Goal: Task Accomplishment & Management: Complete application form

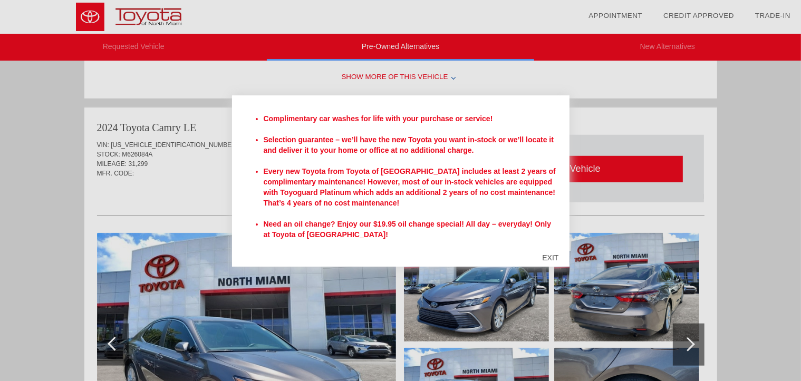
scroll to position [809, 0]
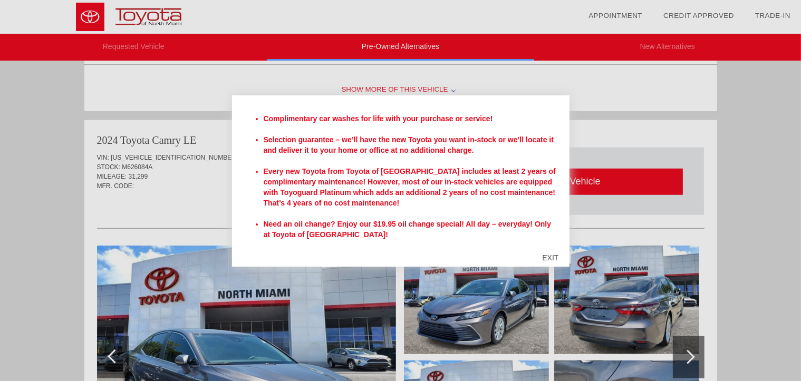
click at [553, 258] on div "EXIT" at bounding box center [549, 258] width 37 height 32
click at [553, 258] on div at bounding box center [400, 300] width 607 height 115
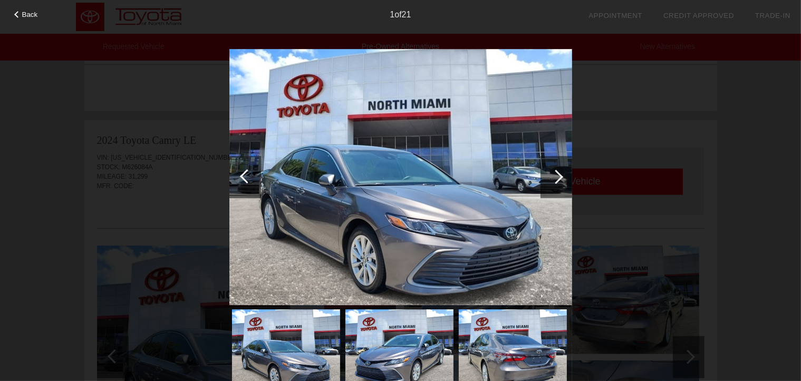
click at [559, 177] on div at bounding box center [556, 177] width 14 height 14
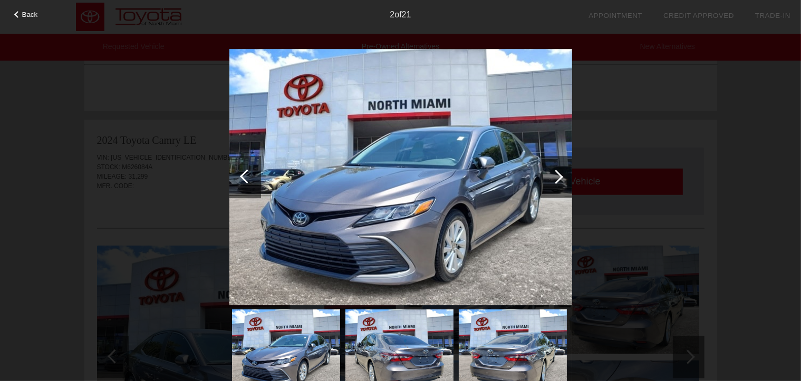
click at [559, 176] on div at bounding box center [556, 177] width 14 height 14
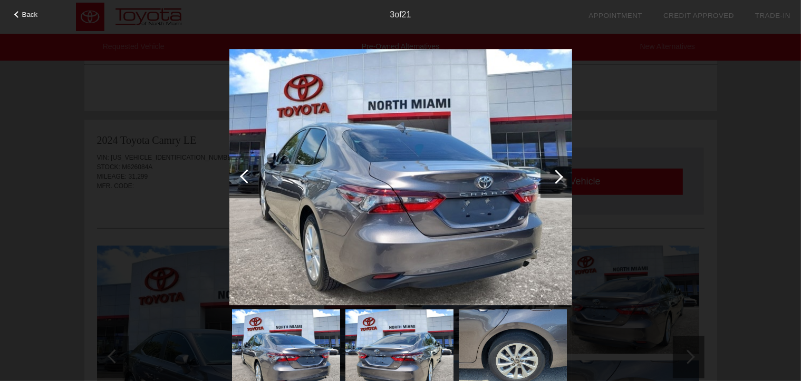
click at [559, 176] on div at bounding box center [556, 177] width 14 height 14
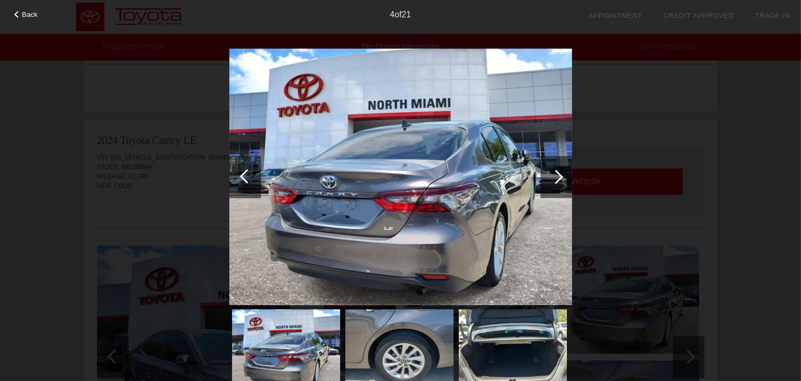
click at [559, 176] on div at bounding box center [556, 177] width 14 height 14
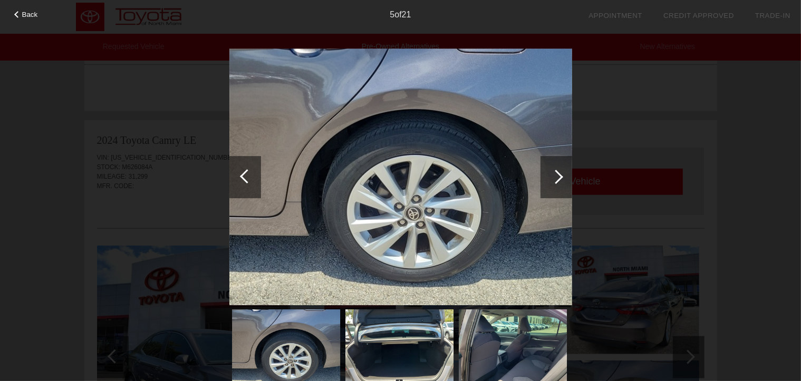
click at [555, 176] on div at bounding box center [556, 177] width 14 height 14
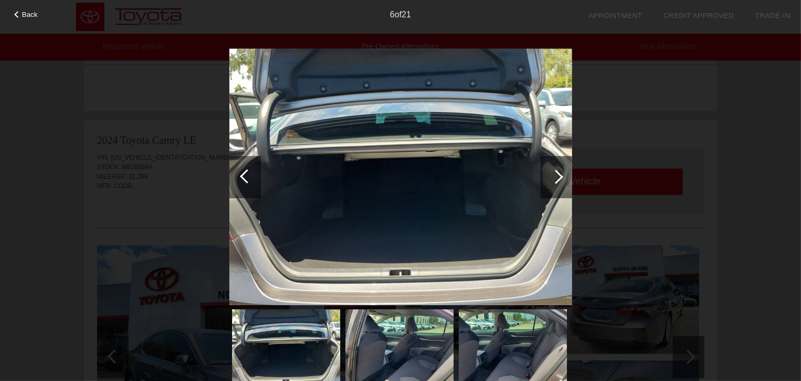
click at [561, 176] on div at bounding box center [556, 177] width 14 height 14
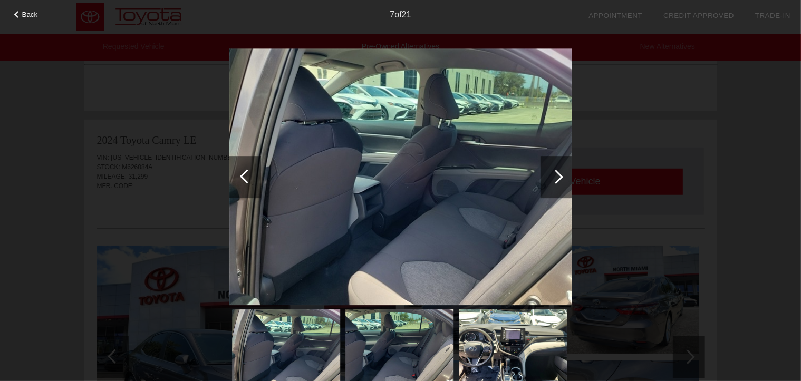
click at [561, 176] on div at bounding box center [556, 177] width 14 height 14
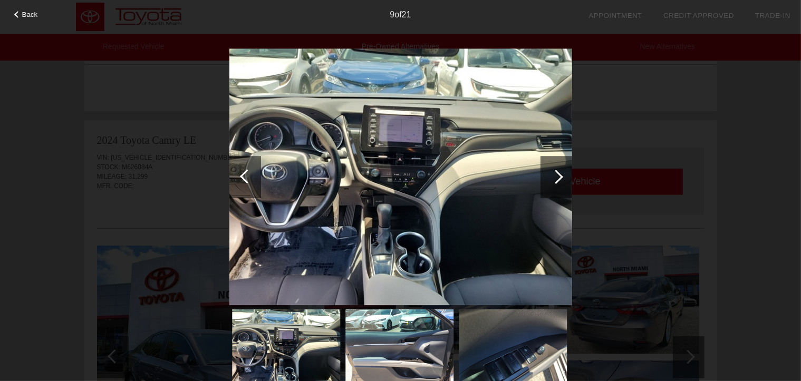
click at [561, 176] on div at bounding box center [556, 177] width 14 height 14
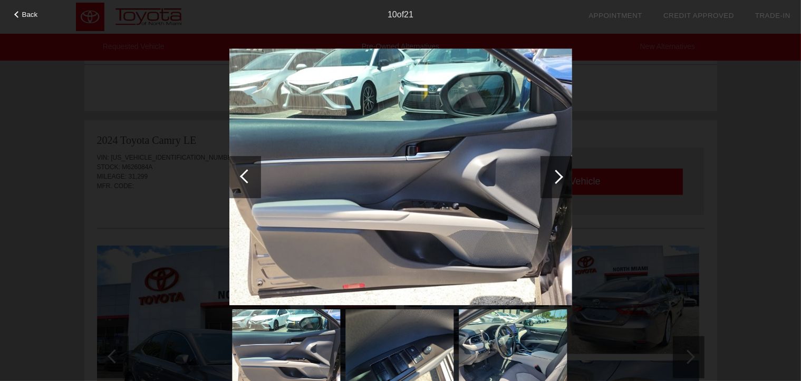
click at [561, 176] on div at bounding box center [556, 177] width 14 height 14
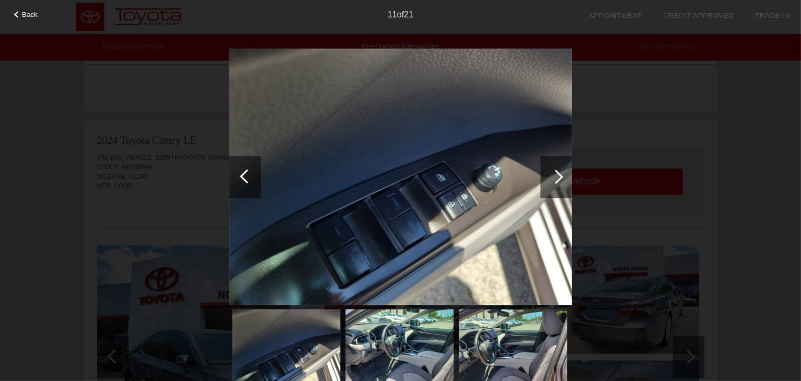
click at [561, 176] on div at bounding box center [556, 177] width 14 height 14
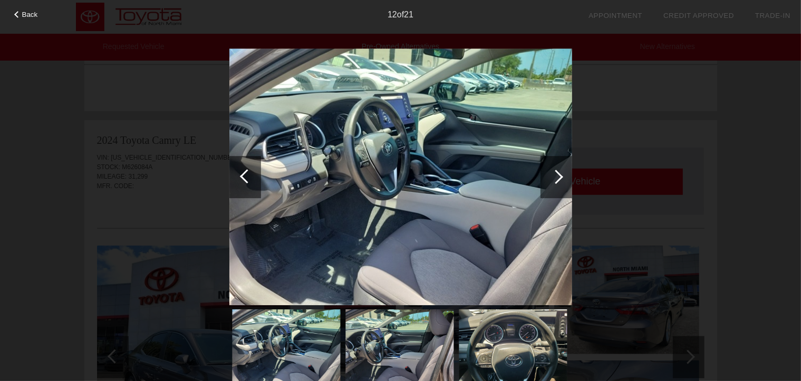
click at [562, 176] on div at bounding box center [556, 177] width 14 height 14
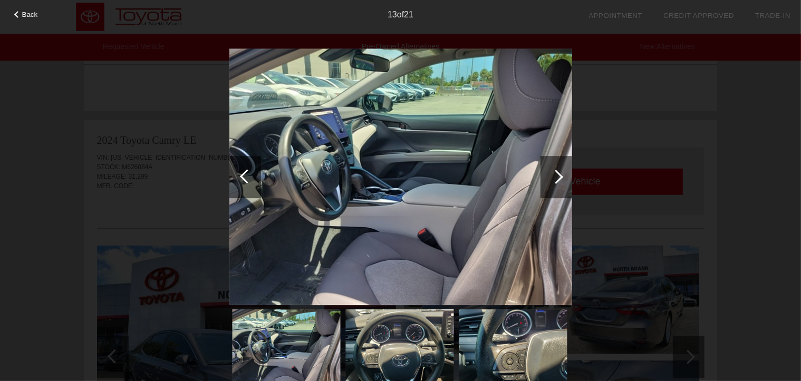
click at [562, 176] on div at bounding box center [556, 177] width 14 height 14
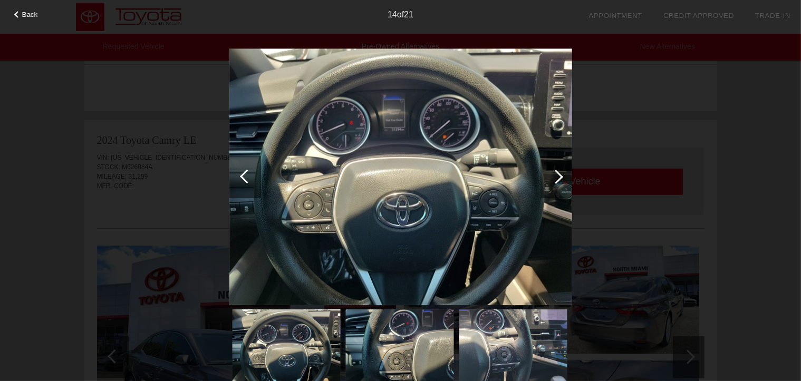
click at [558, 176] on div at bounding box center [556, 177] width 14 height 14
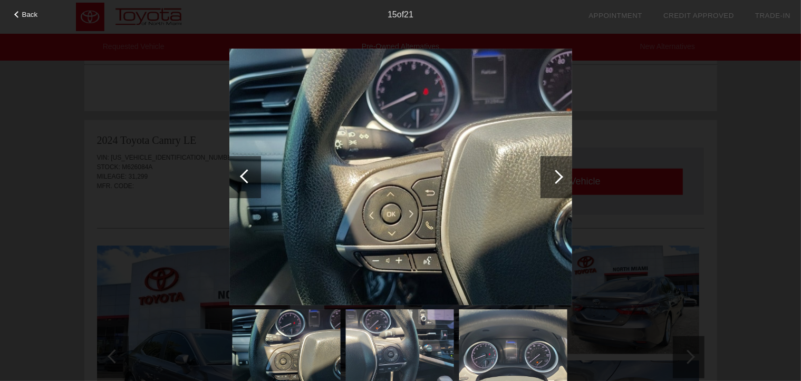
click at [559, 177] on div at bounding box center [556, 177] width 14 height 14
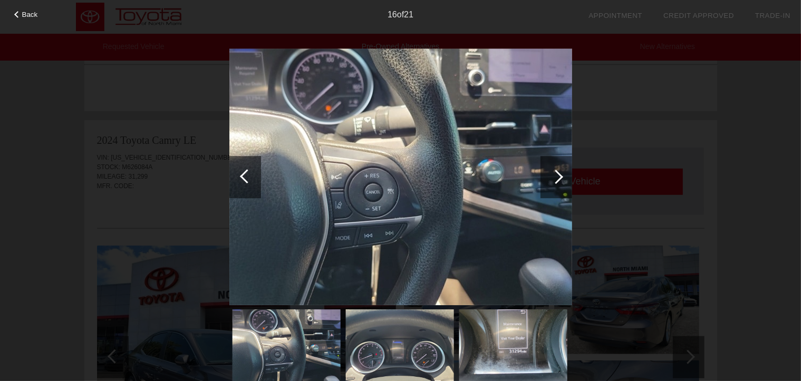
click at [557, 177] on div at bounding box center [556, 177] width 14 height 14
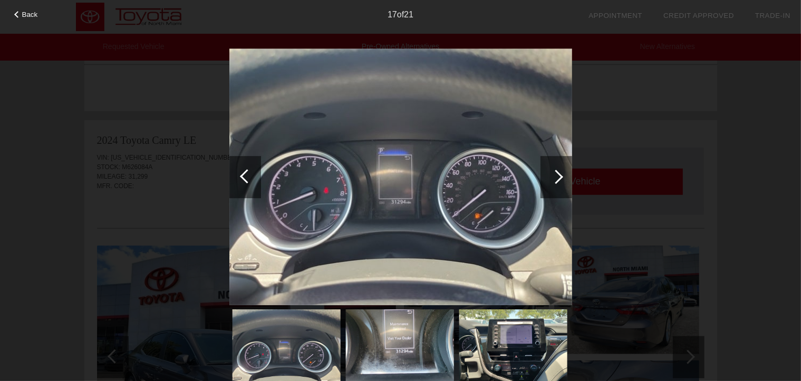
click at [555, 180] on div at bounding box center [556, 177] width 14 height 14
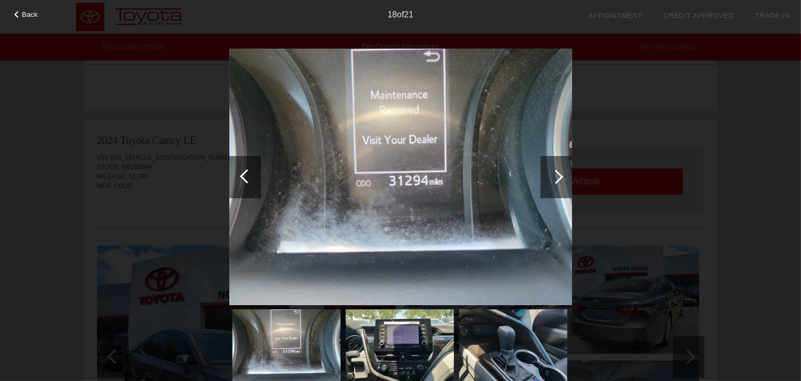
click at [559, 175] on div at bounding box center [556, 177] width 14 height 14
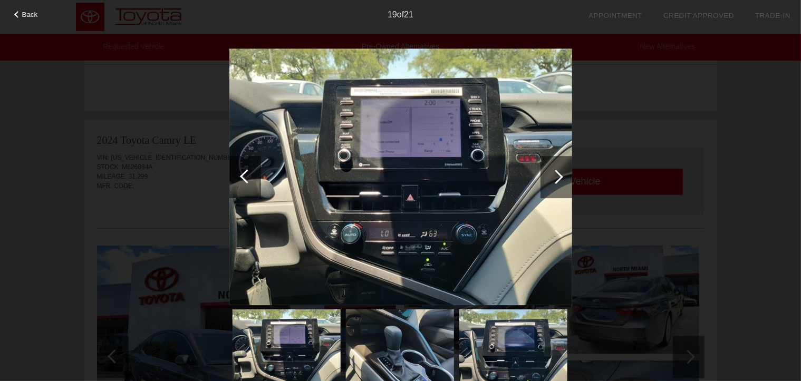
click at [559, 175] on div at bounding box center [556, 177] width 14 height 14
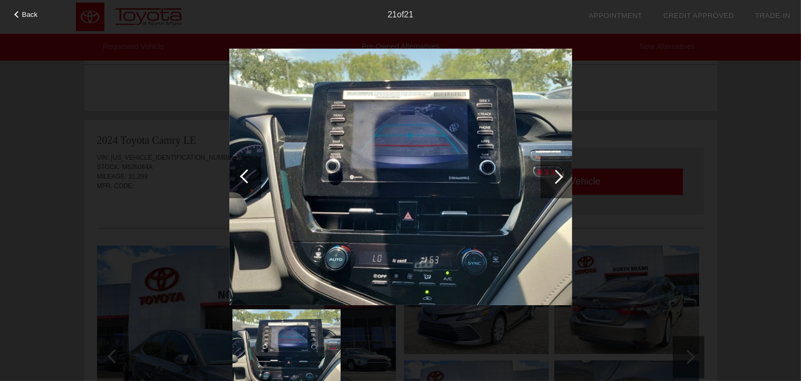
click at [557, 177] on div at bounding box center [556, 177] width 14 height 14
click at [560, 176] on div at bounding box center [556, 177] width 14 height 14
click at [558, 175] on div at bounding box center [556, 177] width 14 height 14
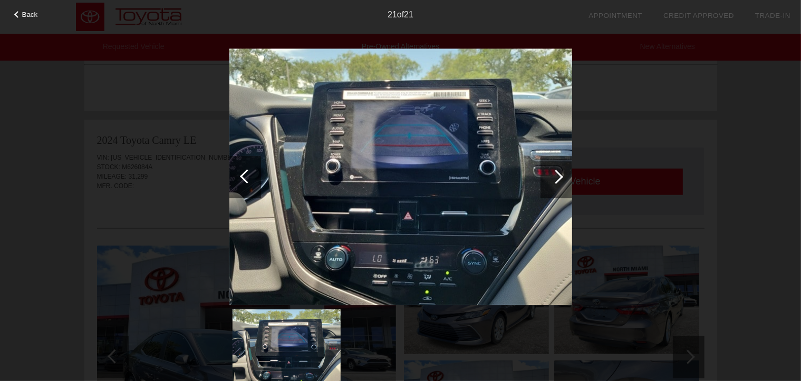
click at [557, 179] on div at bounding box center [556, 177] width 14 height 14
click at [559, 177] on div at bounding box center [556, 177] width 14 height 14
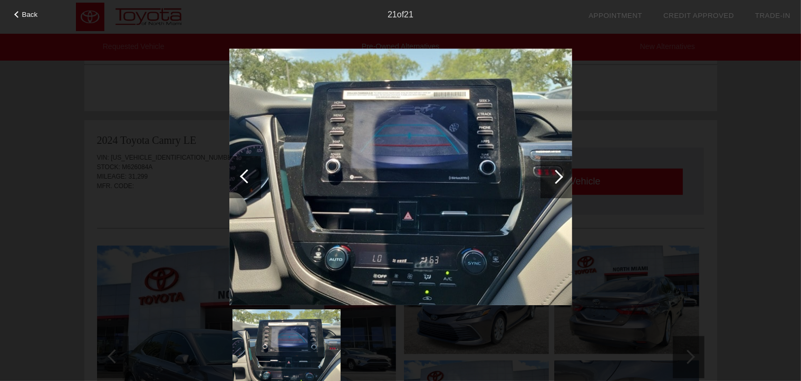
click at [559, 177] on div at bounding box center [556, 177] width 14 height 14
click at [562, 176] on div at bounding box center [556, 177] width 14 height 14
click at [564, 176] on div at bounding box center [556, 177] width 32 height 42
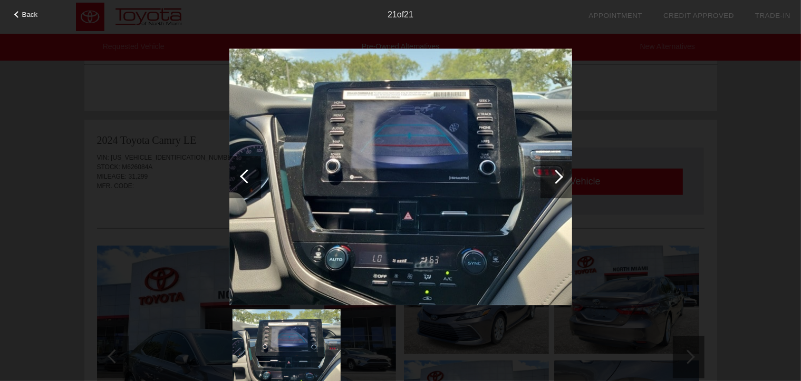
click at [246, 178] on div at bounding box center [247, 176] width 14 height 14
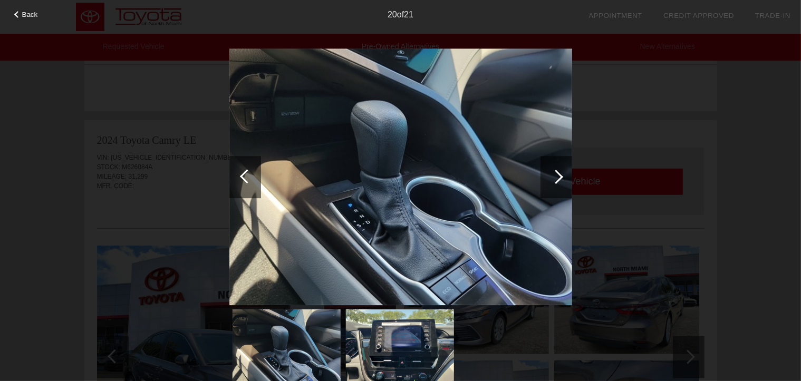
click at [246, 178] on div at bounding box center [247, 176] width 14 height 14
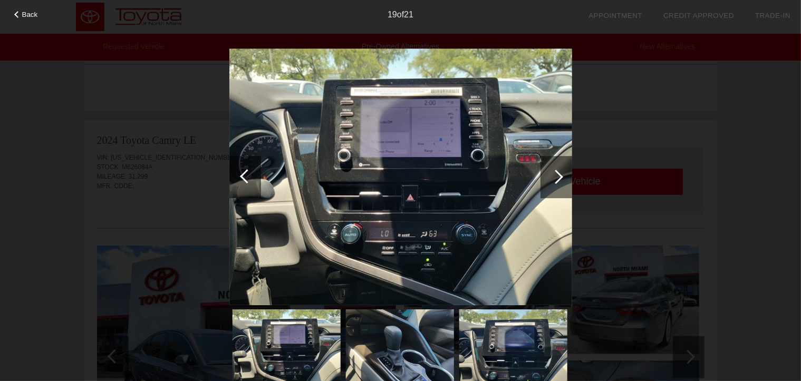
click at [245, 175] on div at bounding box center [247, 176] width 14 height 14
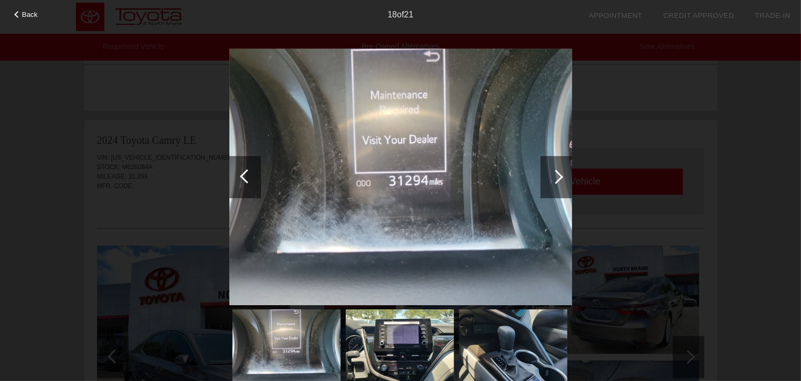
click at [239, 175] on div at bounding box center [245, 177] width 32 height 42
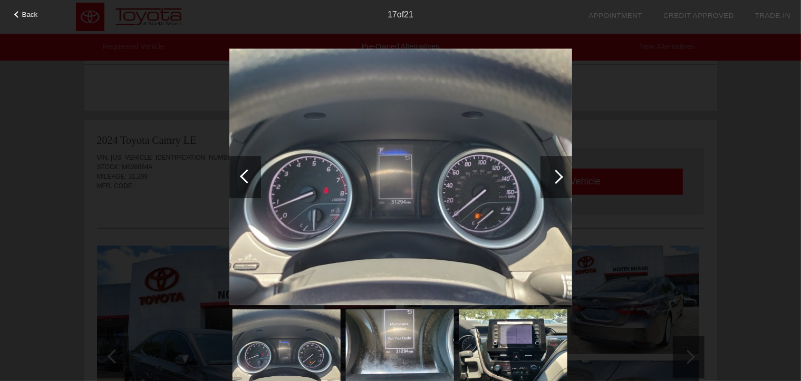
click at [244, 178] on div at bounding box center [247, 176] width 14 height 14
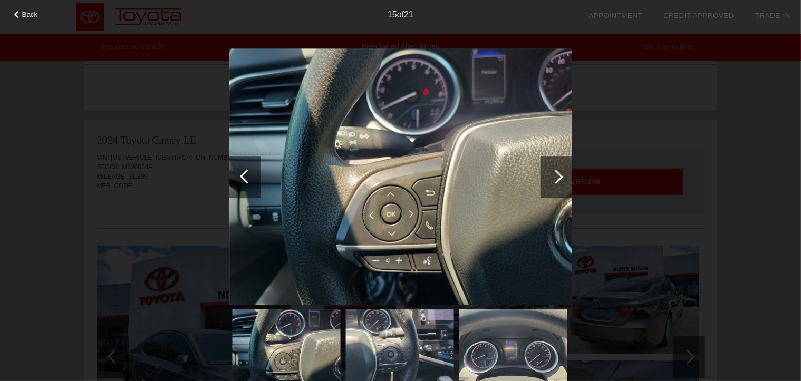
click at [246, 177] on div at bounding box center [247, 176] width 14 height 14
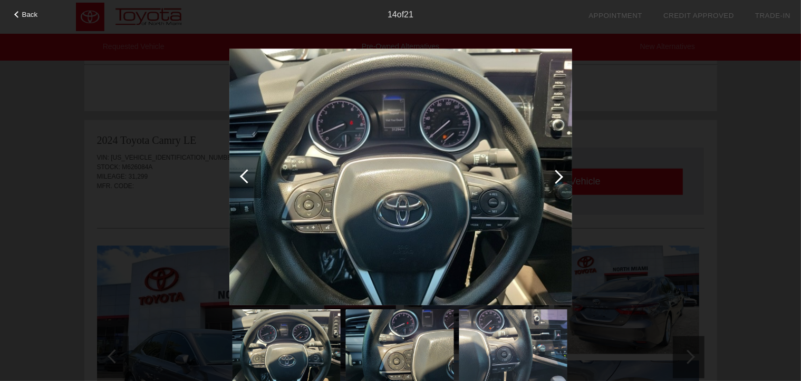
click at [246, 177] on div at bounding box center [247, 176] width 14 height 14
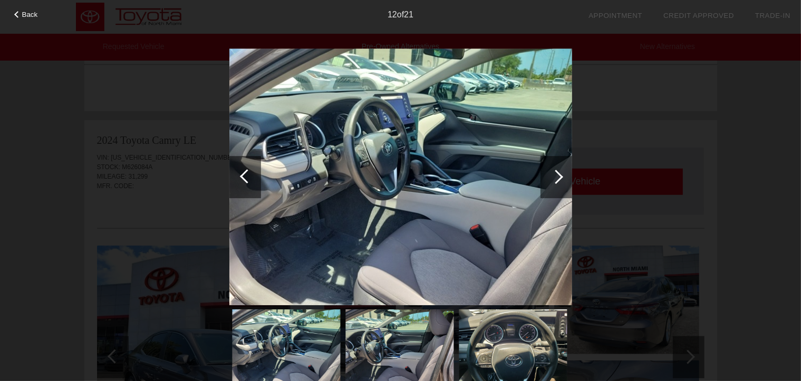
click at [245, 177] on div at bounding box center [247, 176] width 14 height 14
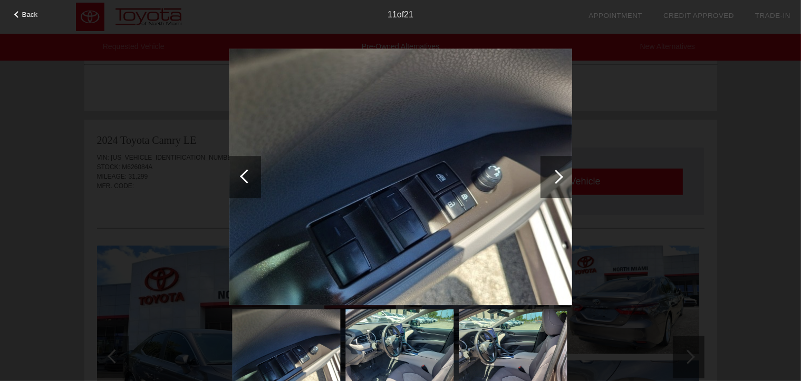
click at [245, 178] on div at bounding box center [247, 176] width 14 height 14
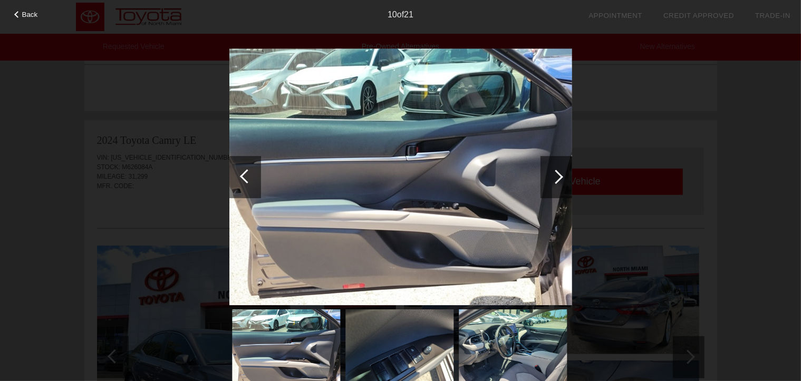
click at [243, 177] on div at bounding box center [247, 176] width 14 height 14
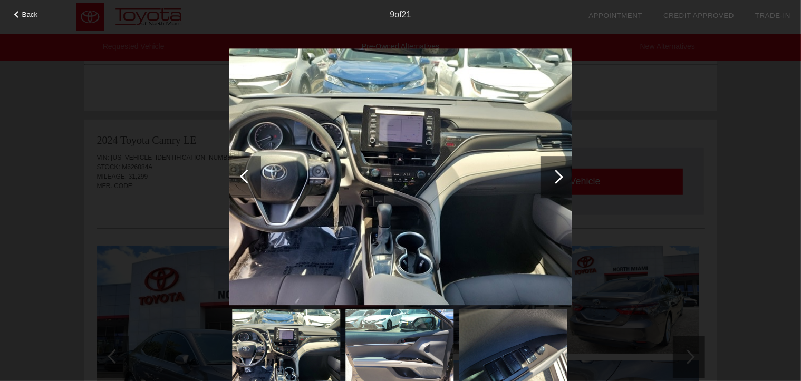
click at [243, 178] on div at bounding box center [247, 176] width 14 height 14
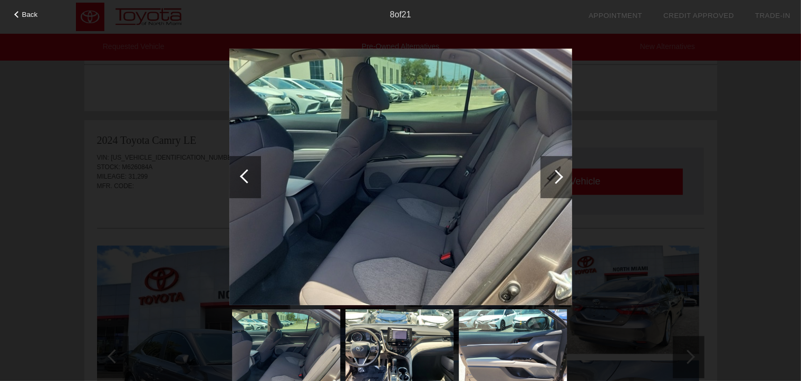
click at [246, 178] on div at bounding box center [247, 176] width 14 height 14
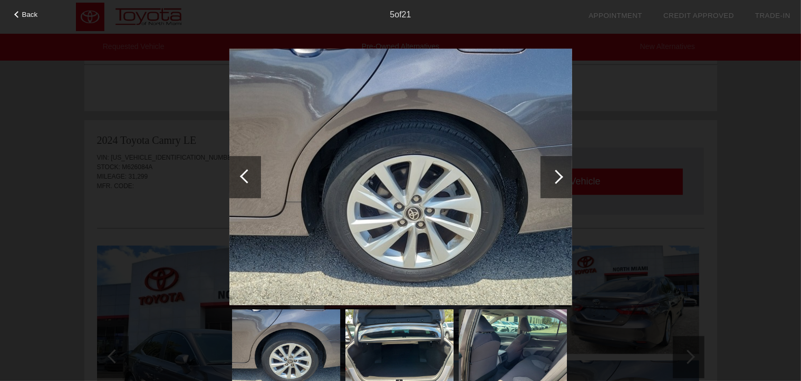
click at [243, 177] on div at bounding box center [247, 176] width 14 height 14
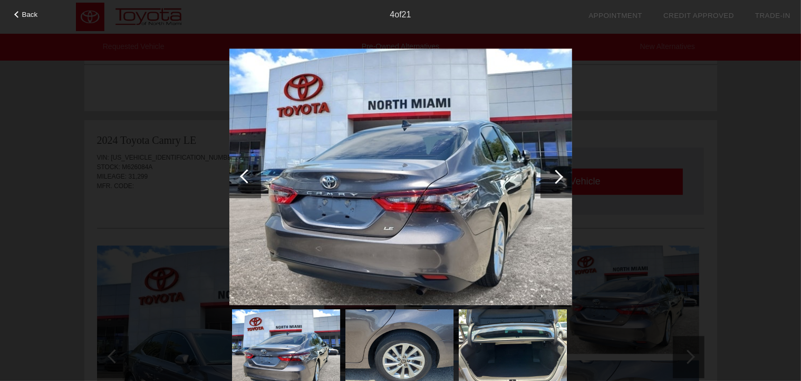
click at [244, 179] on div at bounding box center [247, 176] width 14 height 14
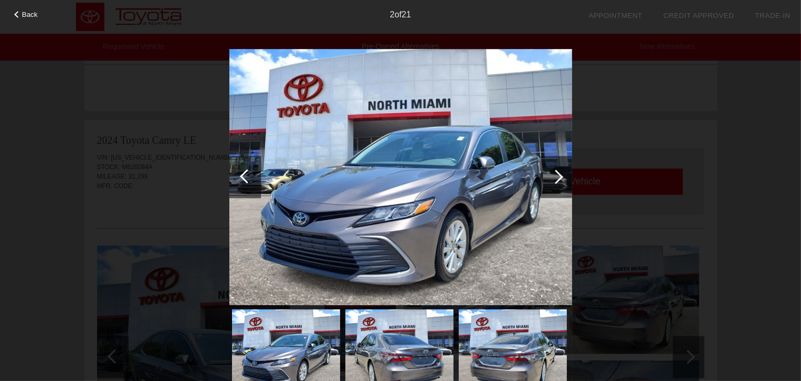
click at [244, 179] on div at bounding box center [247, 176] width 14 height 14
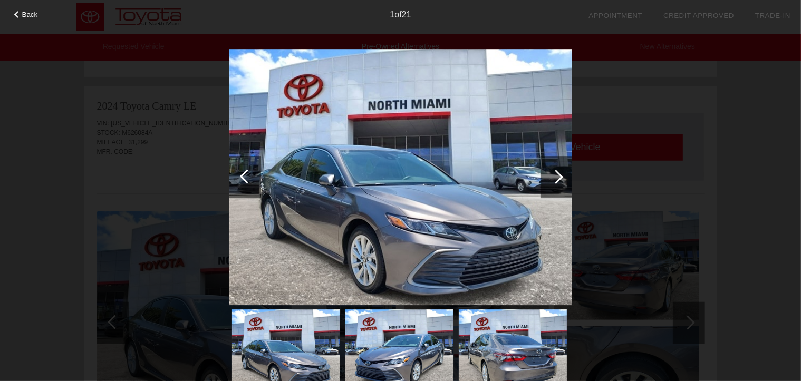
scroll to position [862, 0]
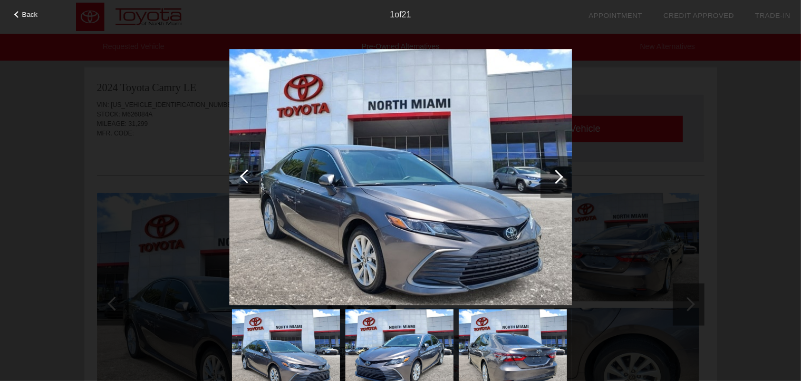
click at [561, 176] on div at bounding box center [556, 177] width 14 height 14
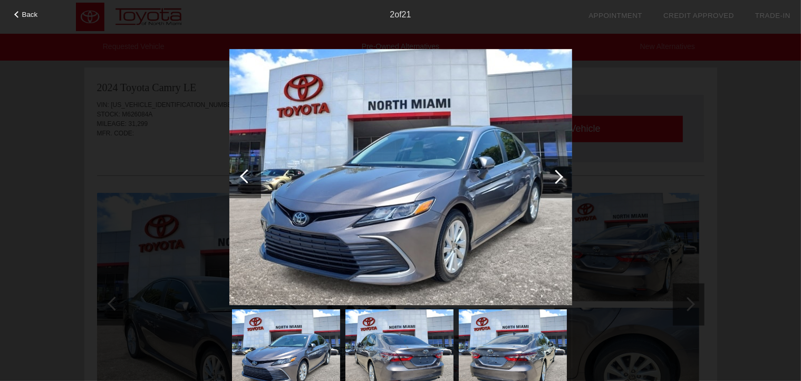
click at [286, 355] on img at bounding box center [286, 350] width 108 height 81
click at [400, 353] on img at bounding box center [399, 350] width 108 height 81
click at [399, 360] on img at bounding box center [399, 350] width 108 height 81
click at [504, 361] on img at bounding box center [513, 349] width 108 height 81
click at [559, 179] on div at bounding box center [556, 177] width 14 height 14
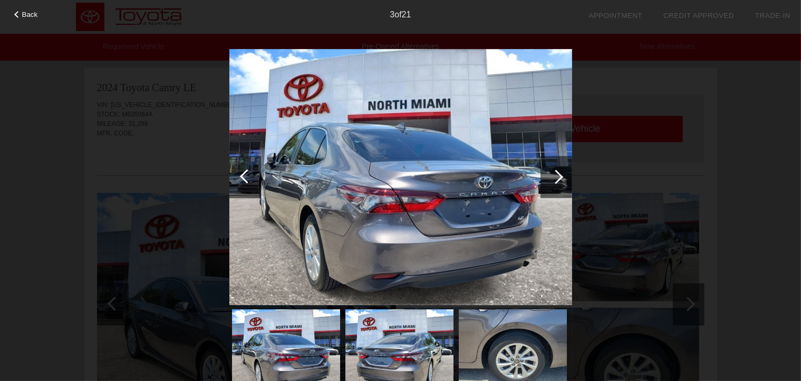
click at [559, 176] on div at bounding box center [556, 177] width 14 height 14
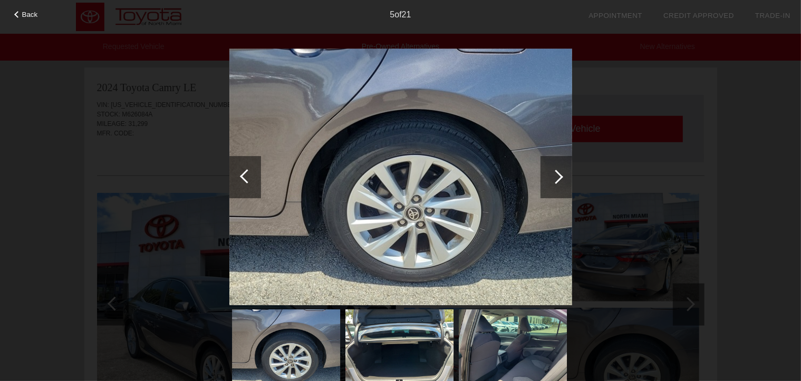
click at [559, 176] on div at bounding box center [556, 177] width 14 height 14
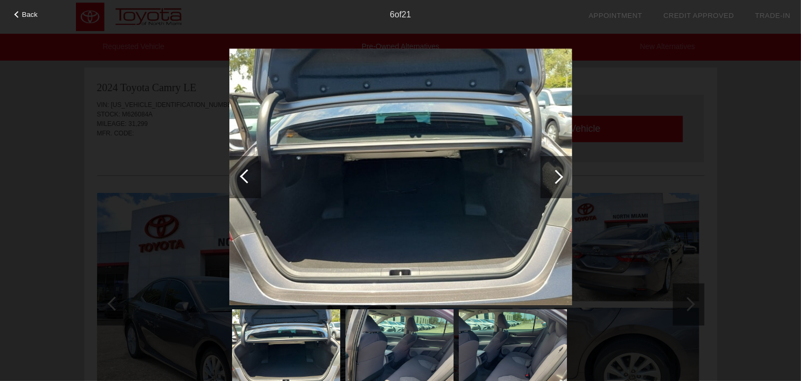
click at [559, 176] on div at bounding box center [556, 177] width 14 height 14
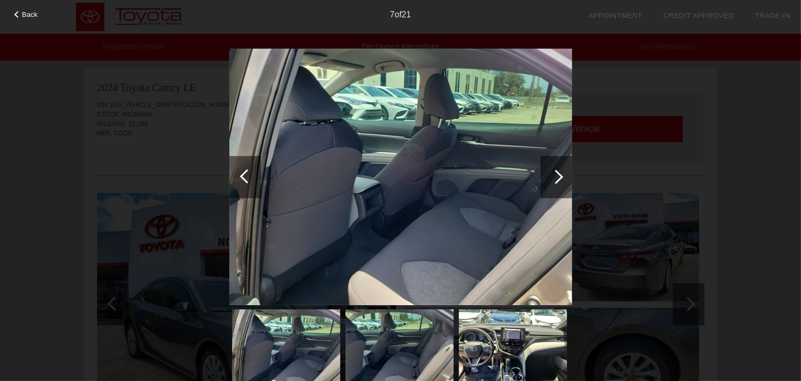
click at [559, 176] on div at bounding box center [556, 177] width 14 height 14
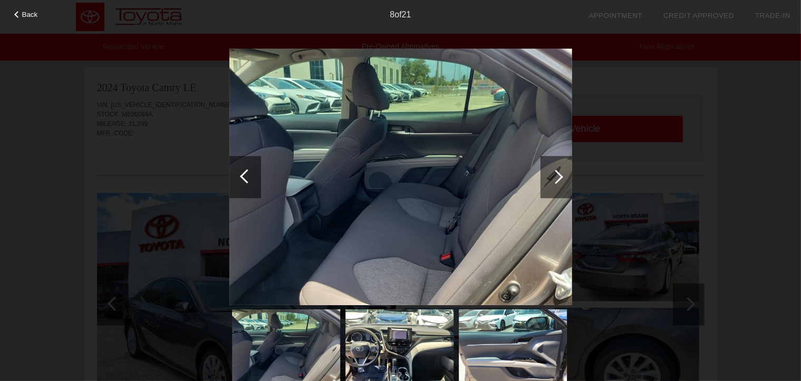
click at [559, 176] on div at bounding box center [556, 177] width 14 height 14
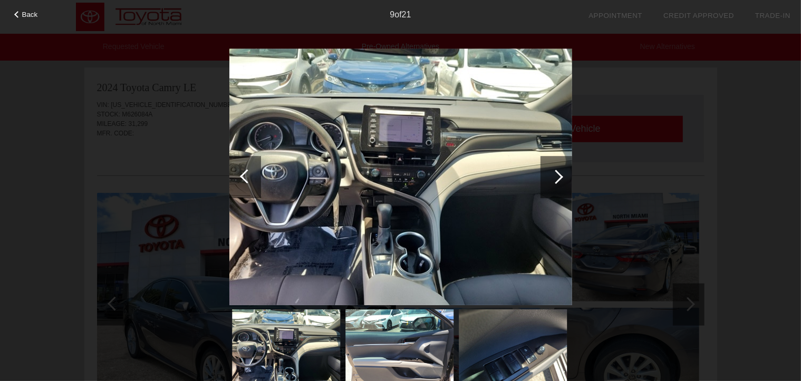
click at [559, 176] on div at bounding box center [556, 177] width 14 height 14
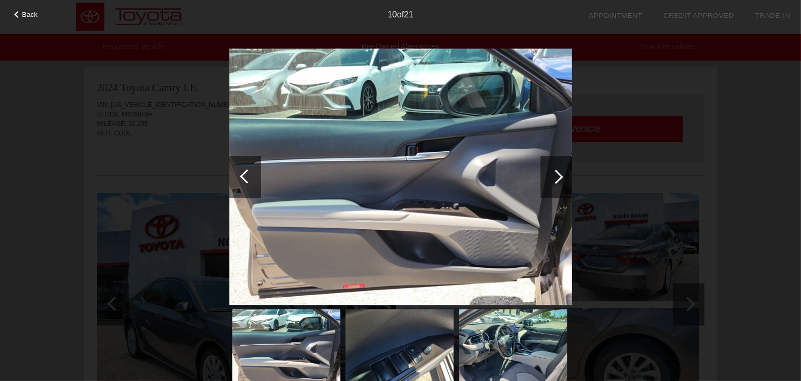
click at [559, 176] on div at bounding box center [556, 177] width 14 height 14
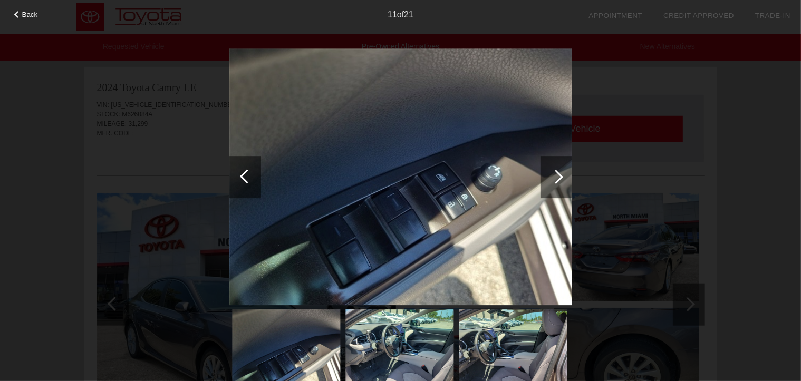
click at [559, 176] on div at bounding box center [556, 177] width 14 height 14
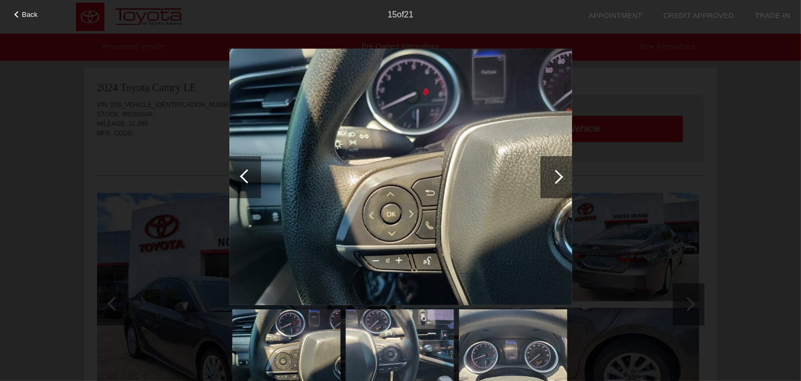
click at [562, 174] on div at bounding box center [556, 177] width 32 height 42
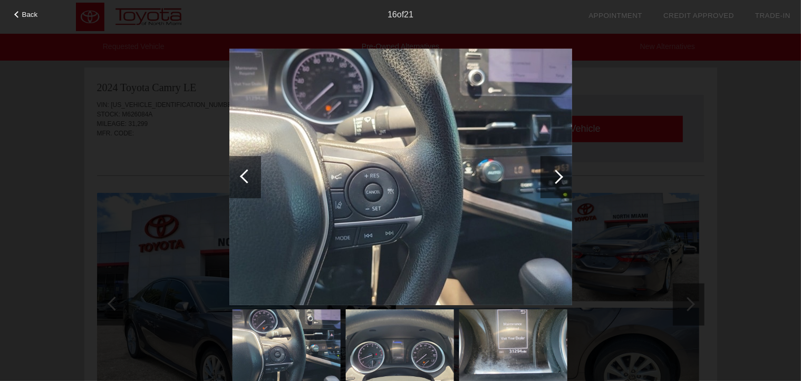
click at [558, 178] on div at bounding box center [556, 177] width 14 height 14
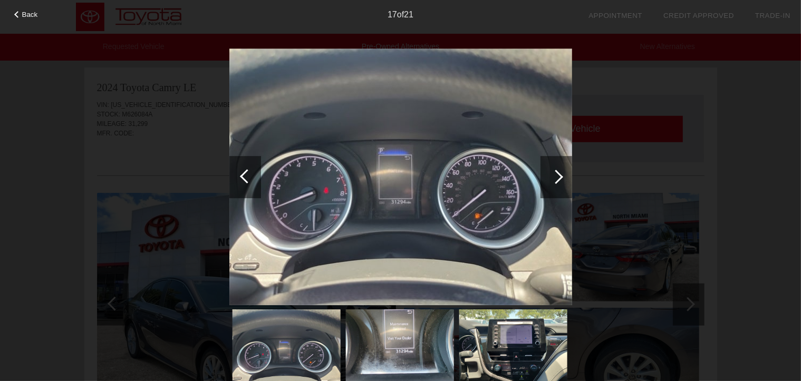
click at [560, 176] on div at bounding box center [556, 177] width 14 height 14
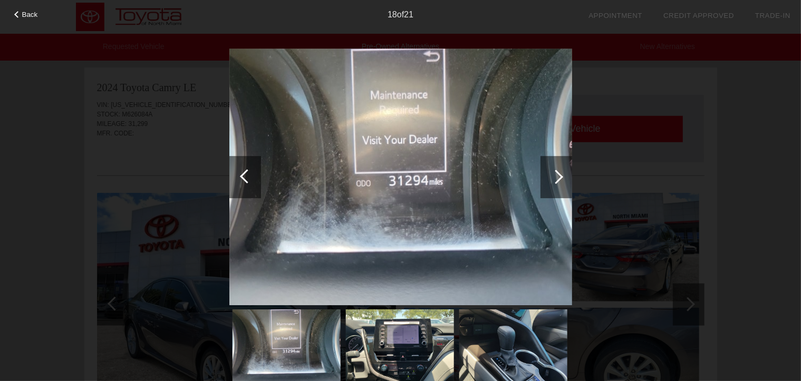
click at [557, 174] on div at bounding box center [556, 177] width 14 height 14
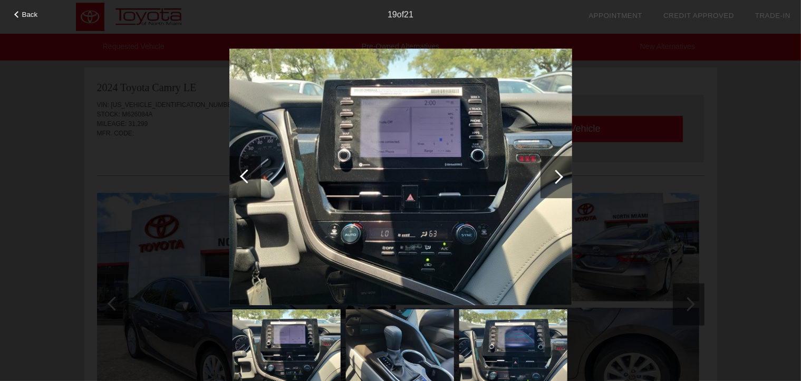
click at [560, 177] on div at bounding box center [556, 177] width 14 height 14
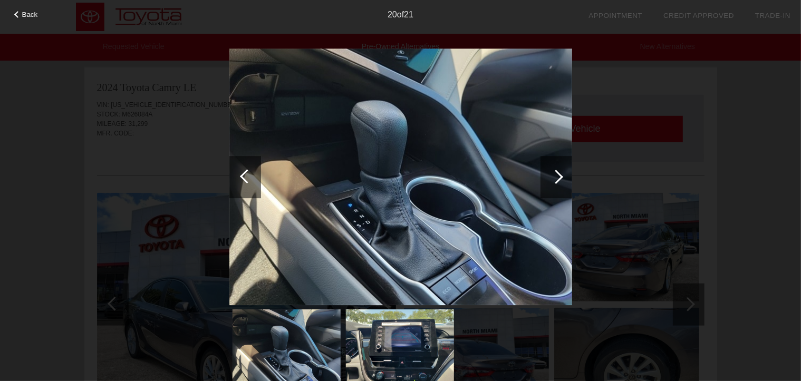
click at [560, 177] on div at bounding box center [556, 177] width 14 height 14
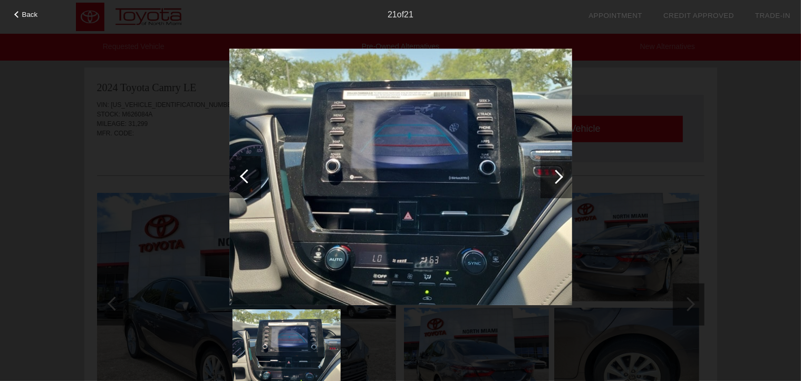
click at [558, 177] on div at bounding box center [556, 177] width 14 height 14
click at [562, 173] on div at bounding box center [556, 177] width 32 height 42
click at [562, 178] on div at bounding box center [556, 177] width 32 height 42
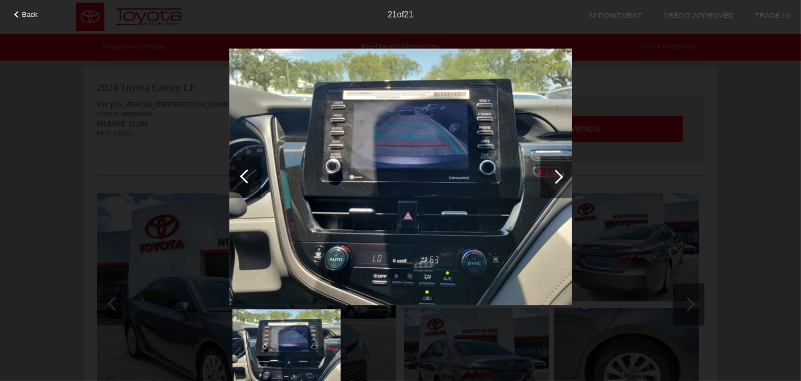
click at [560, 175] on div at bounding box center [556, 177] width 14 height 14
click at [559, 178] on div at bounding box center [556, 177] width 14 height 14
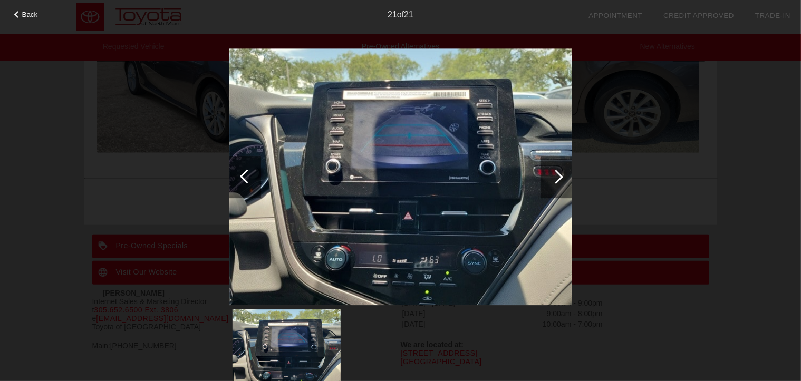
scroll to position [1143, 0]
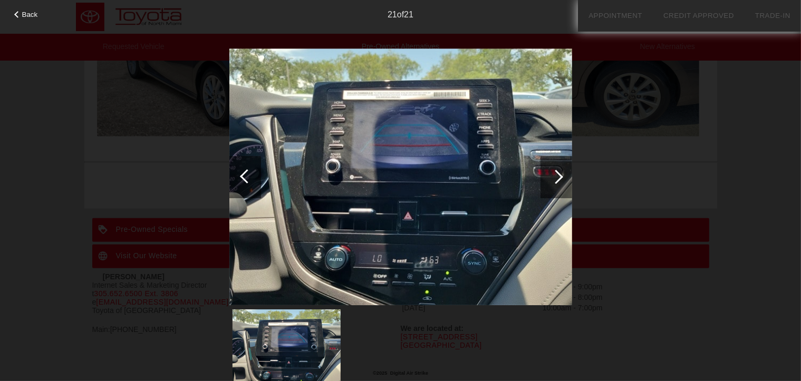
click at [16, 12] on div at bounding box center [17, 14] width 7 height 7
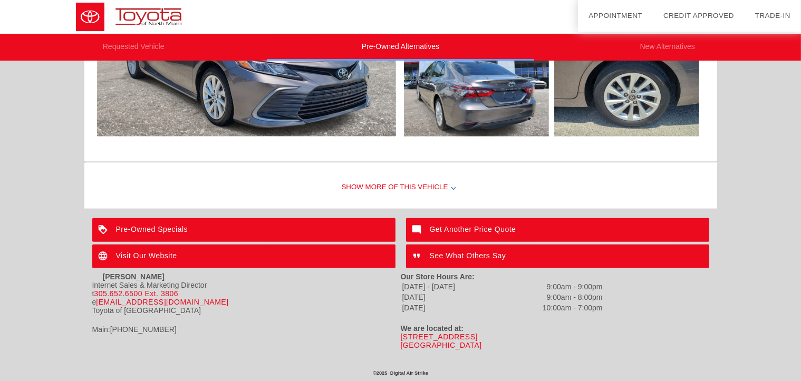
click at [16, 12] on img at bounding box center [135, 17] width 270 height 34
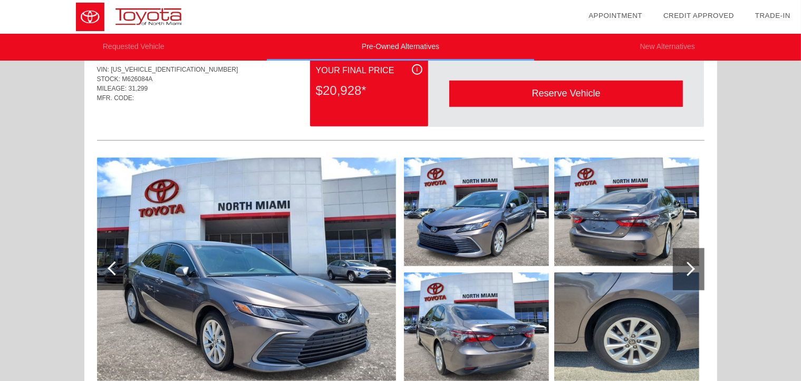
scroll to position [879, 0]
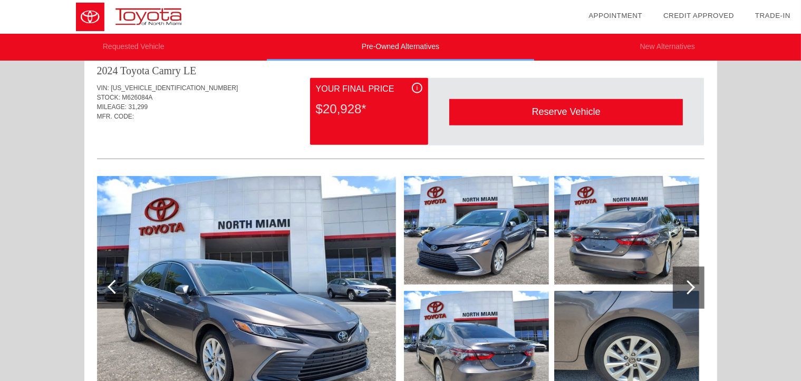
click at [564, 111] on div "Reserve Vehicle" at bounding box center [566, 112] width 234 height 26
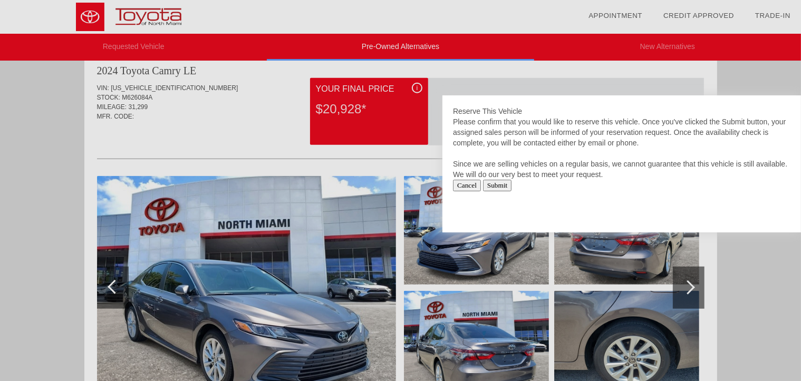
click at [504, 182] on input "Submit" at bounding box center [497, 186] width 29 height 12
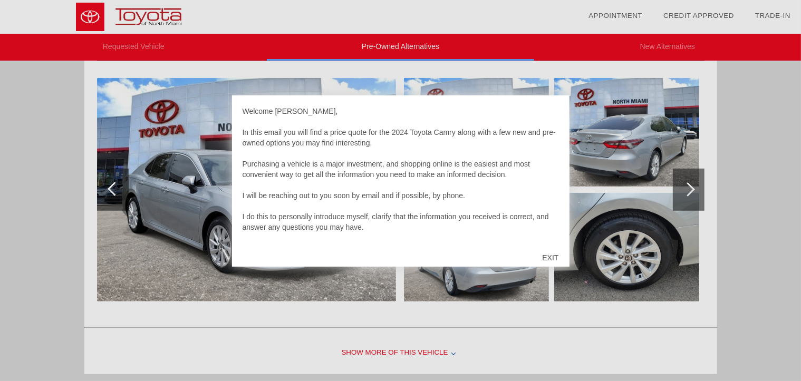
scroll to position [546, 0]
click at [545, 257] on div "EXIT" at bounding box center [549, 258] width 37 height 32
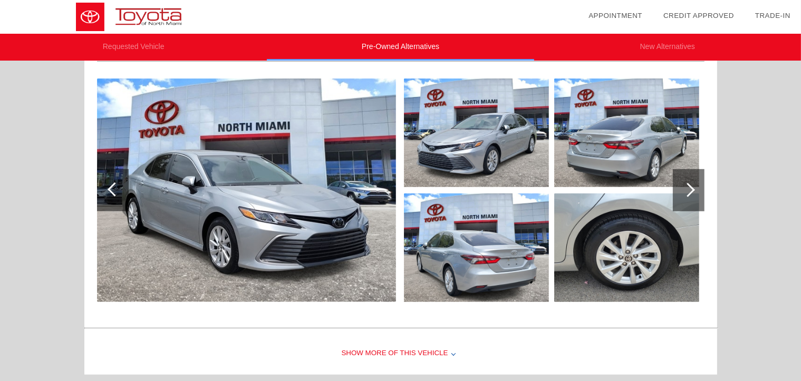
click at [694, 185] on div at bounding box center [689, 190] width 32 height 42
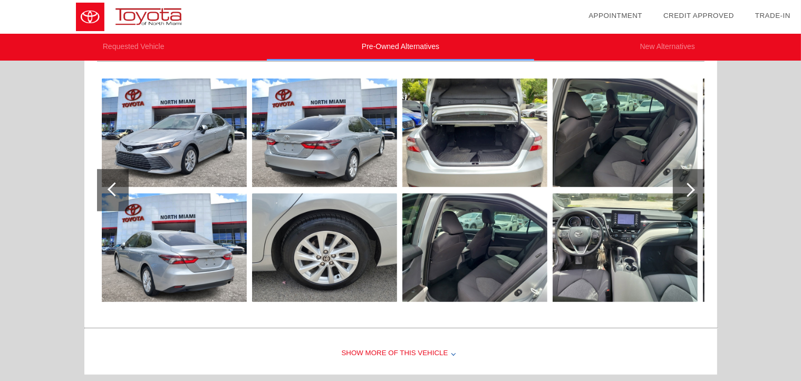
click at [684, 189] on div at bounding box center [688, 190] width 14 height 14
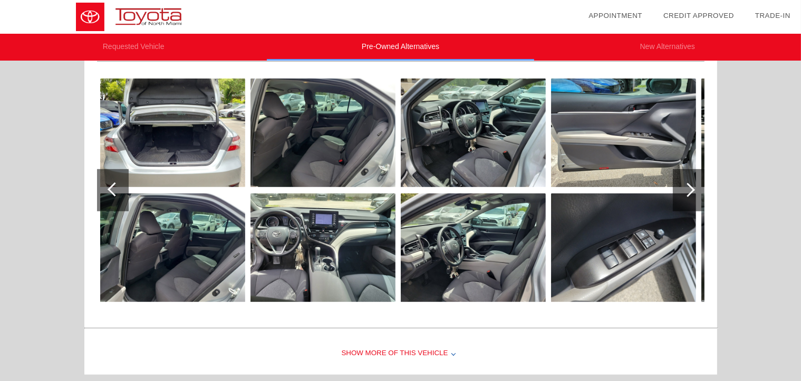
click at [684, 189] on div at bounding box center [688, 190] width 14 height 14
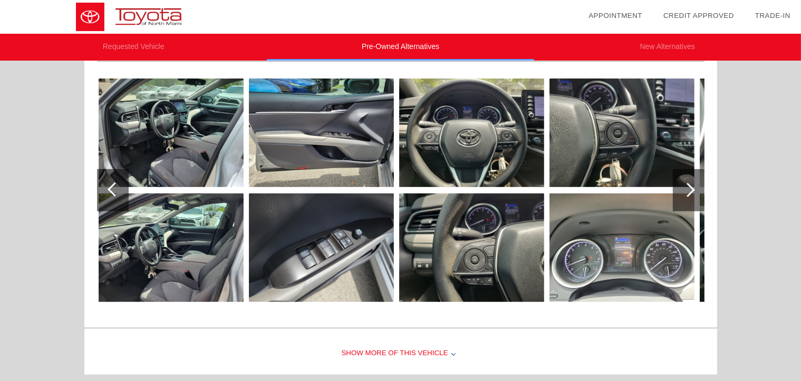
click at [694, 191] on div at bounding box center [689, 190] width 32 height 42
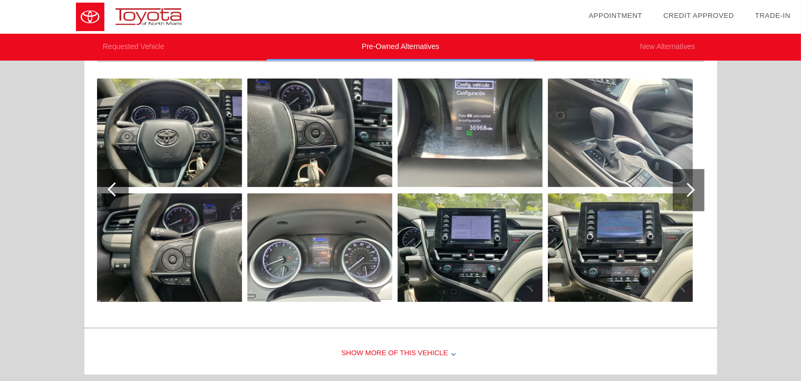
click at [694, 191] on div at bounding box center [689, 190] width 32 height 42
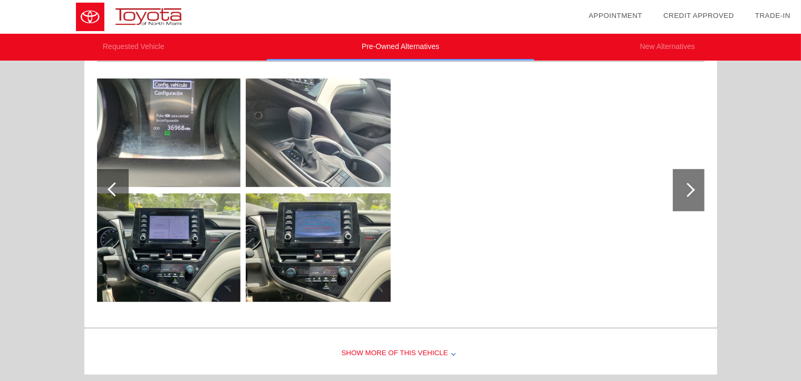
click at [682, 189] on div at bounding box center [688, 190] width 14 height 14
